Goal: Find specific page/section: Find specific page/section

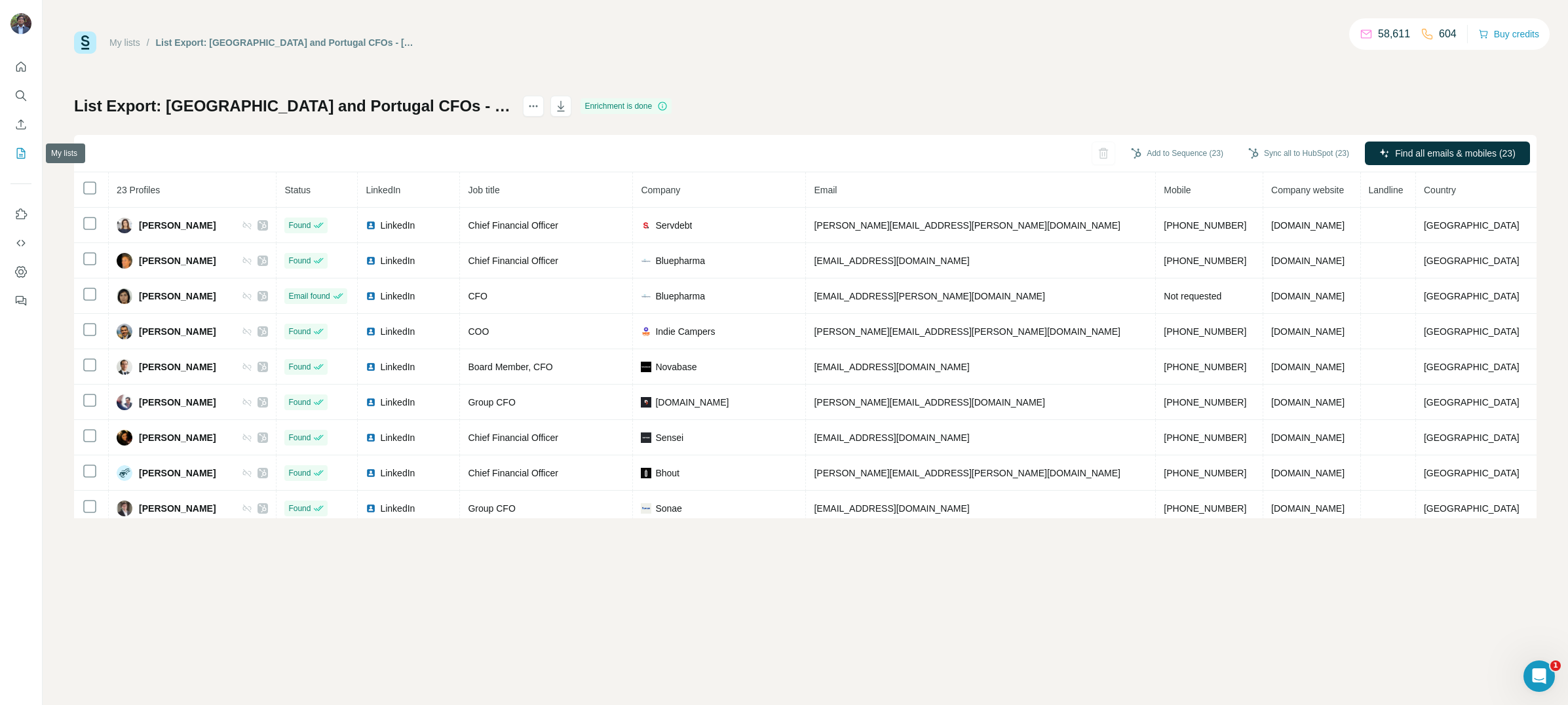
click at [23, 151] on icon "My lists" at bounding box center [22, 152] width 6 height 9
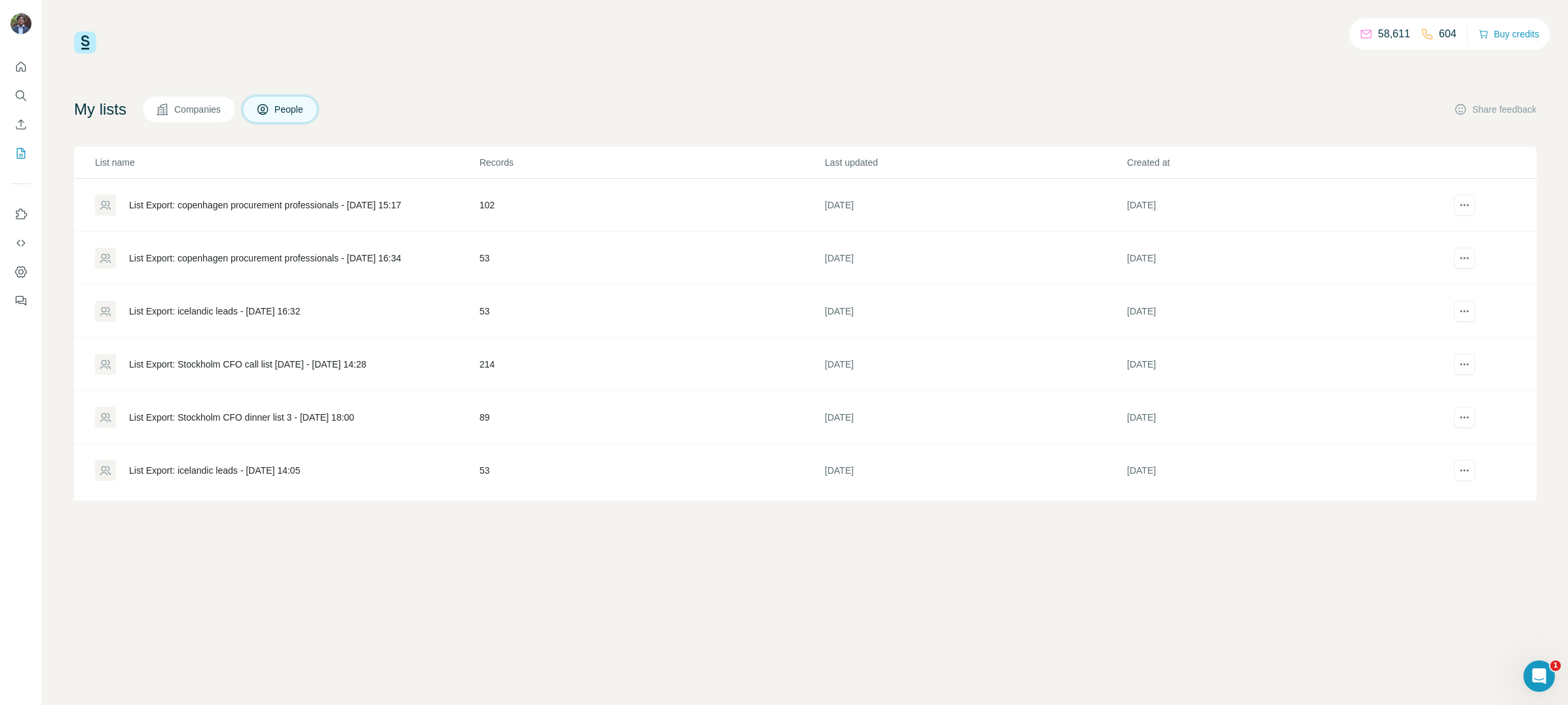
click at [312, 206] on div "List Export: copenhagen procurement professionals - [DATE] 15:17" at bounding box center [265, 205] width 272 height 13
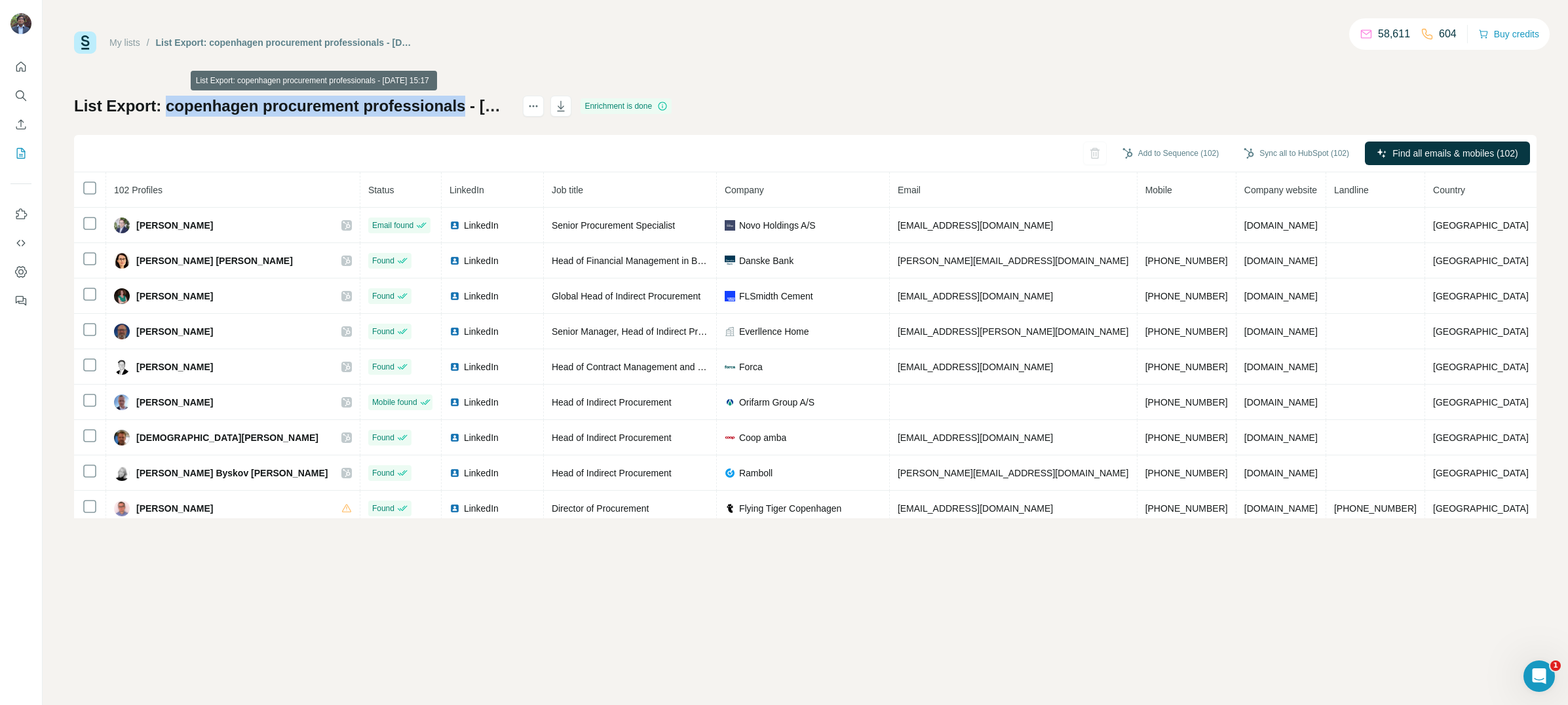
drag, startPoint x: 165, startPoint y: 108, endPoint x: 463, endPoint y: 109, distance: 298.0
click at [463, 109] on h1 "List Export: copenhagen procurement professionals - [DATE] 15:17" at bounding box center [292, 106] width 437 height 21
copy h1 "copenhagen procurement professionals"
